Goal: Information Seeking & Learning: Understand process/instructions

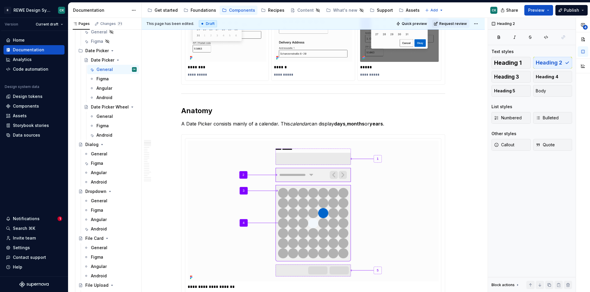
scroll to position [348, 0]
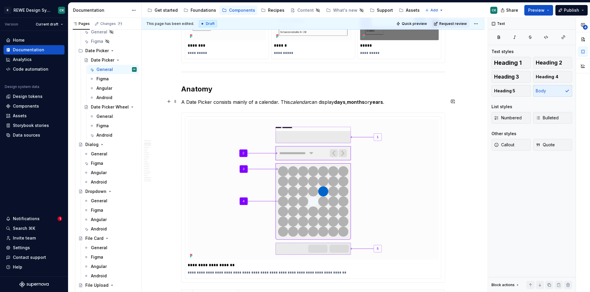
click at [221, 102] on p "A Date Picker consists mainly of a calendar. This calendar can display days , m…" at bounding box center [313, 101] width 264 height 7
click at [228, 99] on p "A Date Picker mainly of a calendar. This calendar can display days , months or …" at bounding box center [313, 101] width 264 height 7
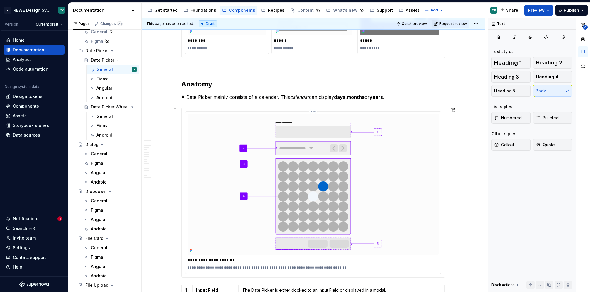
scroll to position [443, 0]
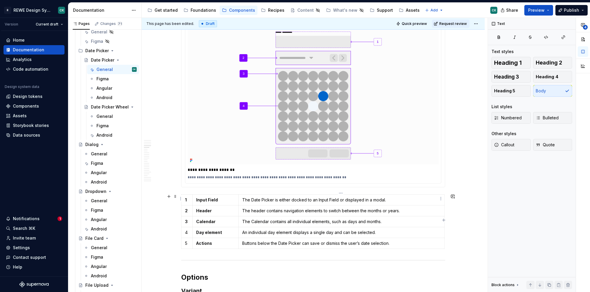
click at [361, 197] on p "The Date Picker is either docked to an Input Field or displayed in a modal." at bounding box center [341, 200] width 198 height 6
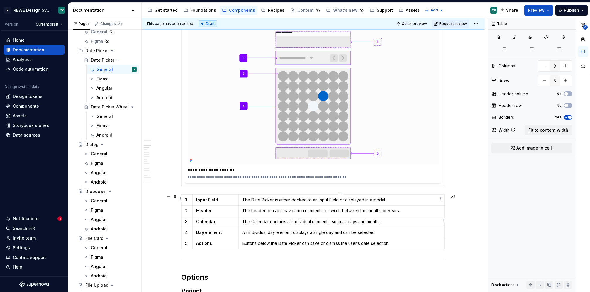
click at [364, 198] on p "The Date Picker is either docked to an Input Field or displayed in a modal." at bounding box center [341, 200] width 198 height 6
click at [361, 209] on p "The header contains navigation elements to switch between the months or years." at bounding box center [341, 211] width 198 height 6
click at [376, 210] on p "The header contains navigation elements to switch between months or years." at bounding box center [341, 211] width 198 height 6
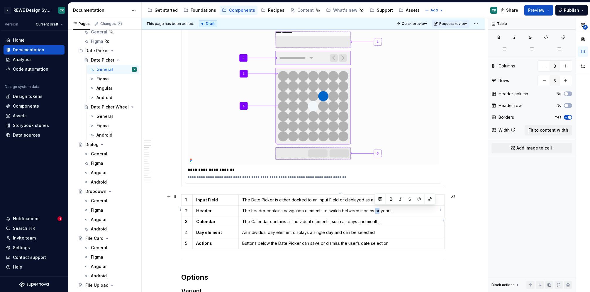
click at [376, 210] on p "The header contains navigation elements to switch between months or years." at bounding box center [341, 211] width 198 height 6
drag, startPoint x: 249, startPoint y: 232, endPoint x: 266, endPoint y: 232, distance: 17.0
click at [266, 232] on p "An individual day element displays a single day and can be selected." at bounding box center [341, 232] width 198 height 6
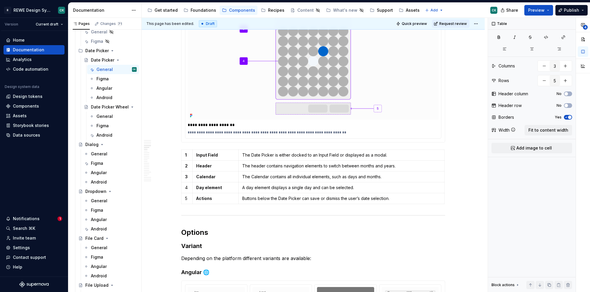
scroll to position [489, 0]
type textarea "*"
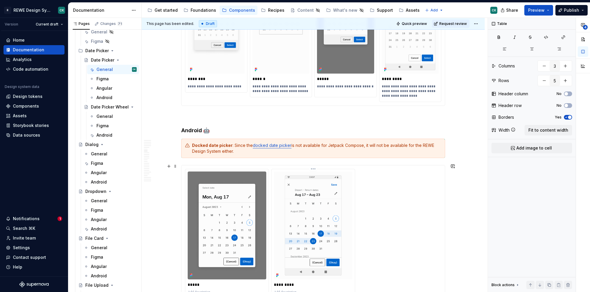
scroll to position [822, 0]
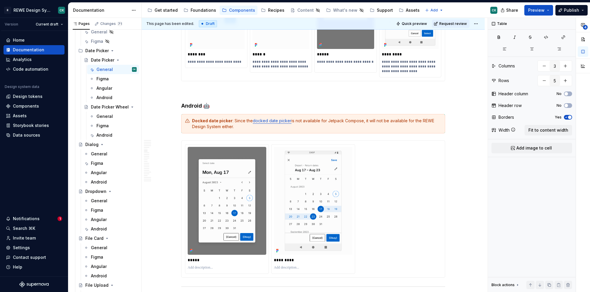
click at [405, 59] on p "**********" at bounding box center [410, 66] width 57 height 14
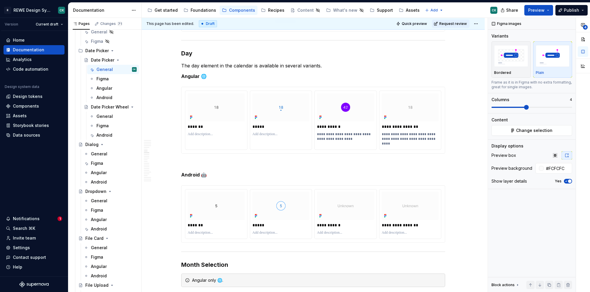
scroll to position [1091, 0]
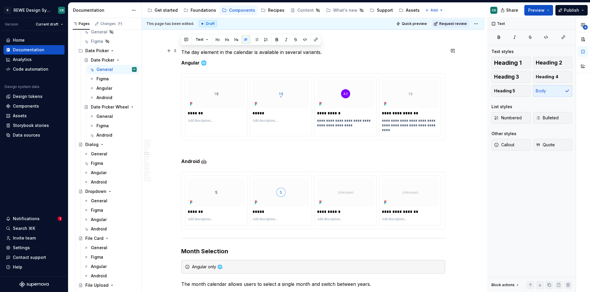
click at [322, 59] on p "Angular 🌐" at bounding box center [313, 62] width 264 height 7
click at [328, 50] on p "The day element in the calendar is available in several variants." at bounding box center [313, 52] width 264 height 7
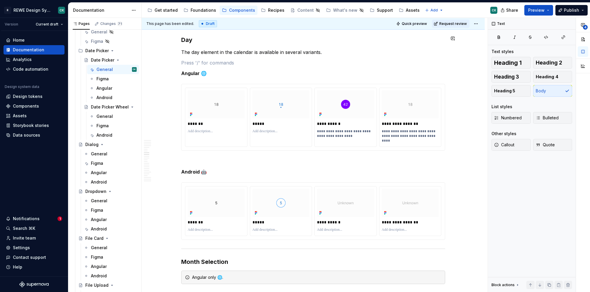
type textarea "*"
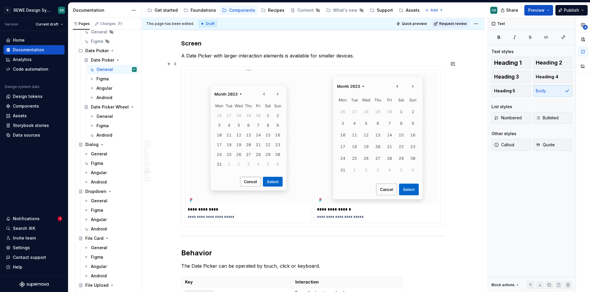
scroll to position [3174, 0]
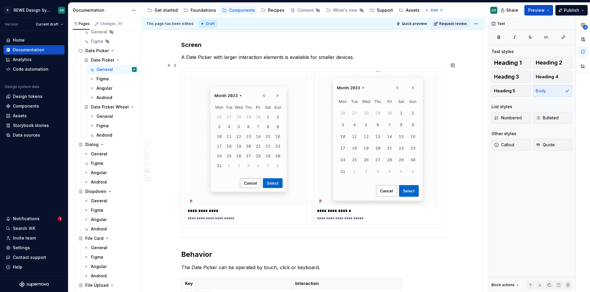
click at [442, 122] on div "**********" at bounding box center [312, 148] width 263 height 160
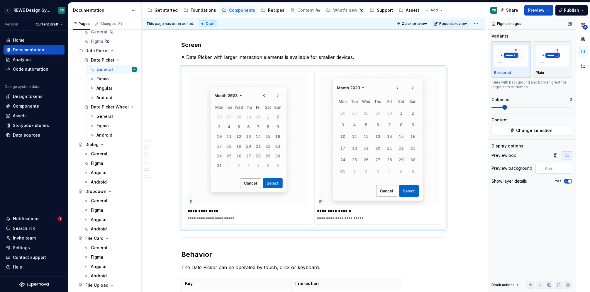
click at [552, 169] on input "text" at bounding box center [557, 168] width 30 height 11
type input "#FCFCFC"
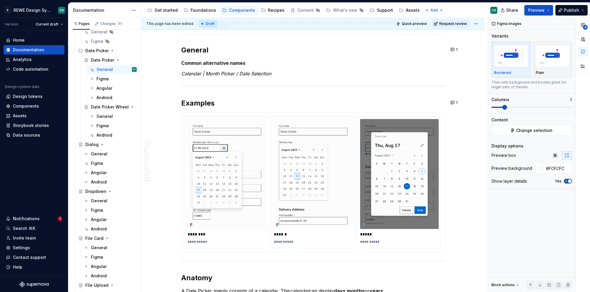
scroll to position [143, 0]
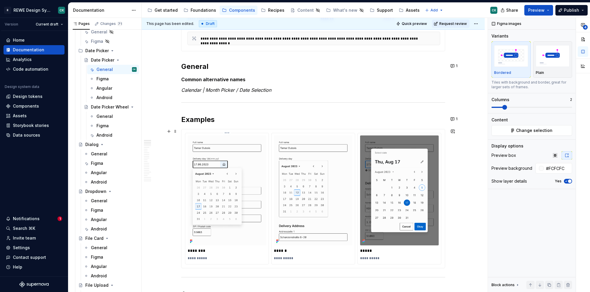
click at [215, 168] on img at bounding box center [227, 190] width 79 height 110
click at [533, 135] on div "Figma images Variants Bordered Plain Frame as it is in Figma with no extra form…" at bounding box center [532, 155] width 88 height 274
click at [530, 130] on span "Change selection" at bounding box center [534, 130] width 36 height 6
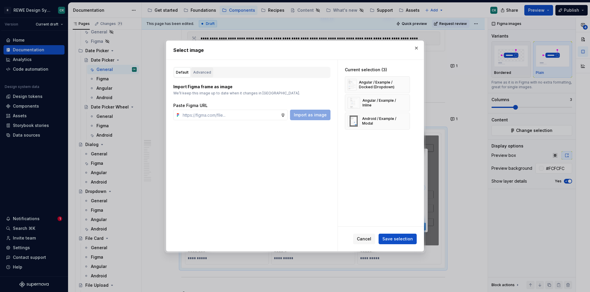
click at [198, 70] on div "Advanced" at bounding box center [202, 72] width 18 height 6
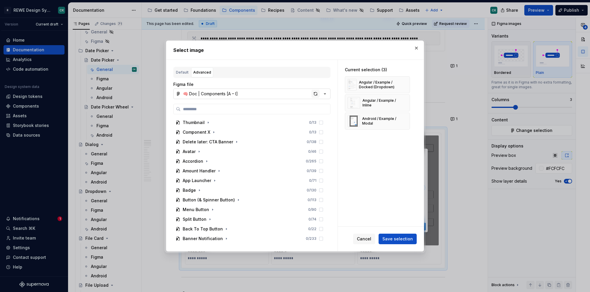
click at [313, 93] on div "button" at bounding box center [315, 94] width 8 height 8
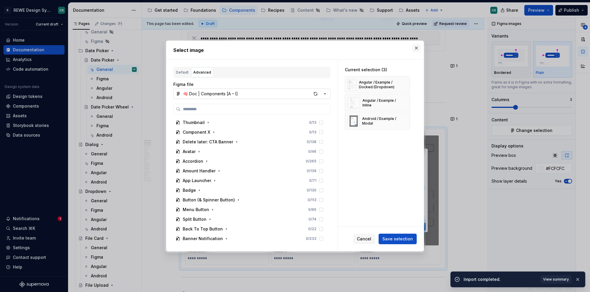
click at [418, 50] on button "button" at bounding box center [416, 48] width 8 height 8
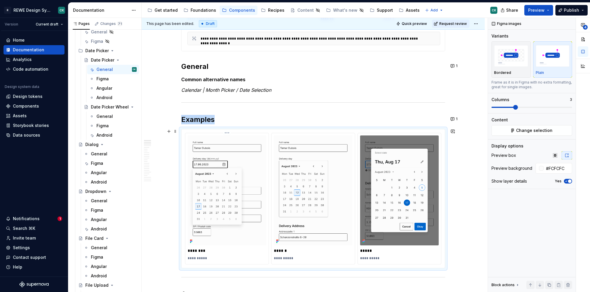
click at [208, 168] on img at bounding box center [227, 190] width 79 height 110
click at [514, 128] on button "Change selection" at bounding box center [531, 130] width 81 height 11
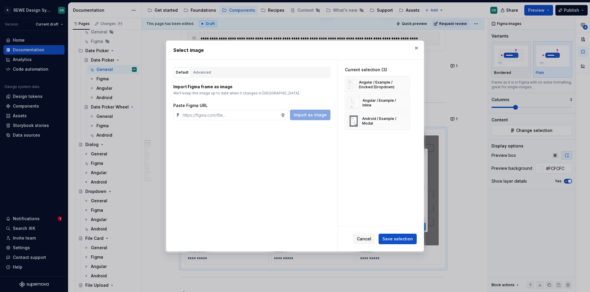
drag, startPoint x: 309, startPoint y: 71, endPoint x: 244, endPoint y: 83, distance: 66.6
click at [309, 71] on div "Default Advanced" at bounding box center [251, 72] width 157 height 11
click at [210, 72] on button "Advanced" at bounding box center [202, 72] width 22 height 10
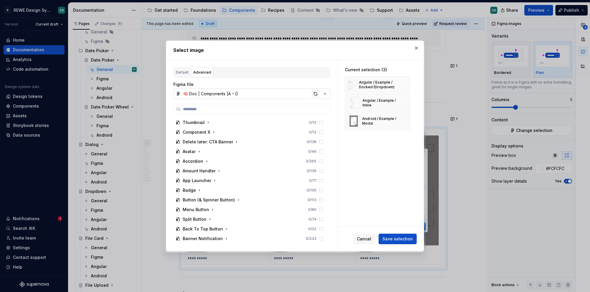
click at [315, 91] on div "button" at bounding box center [315, 94] width 8 height 8
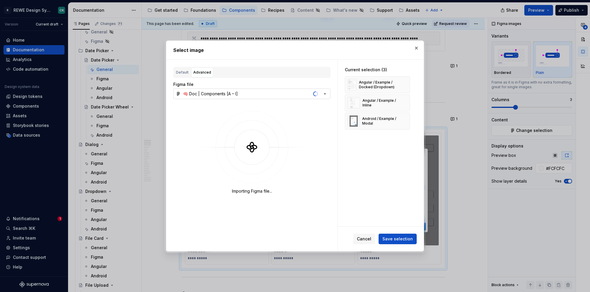
type textarea "*"
